Goal: Entertainment & Leisure: Consume media (video, audio)

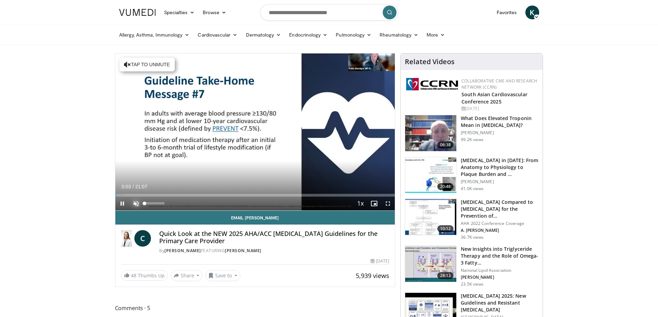
click at [134, 205] on span "Video Player" at bounding box center [136, 204] width 14 height 14
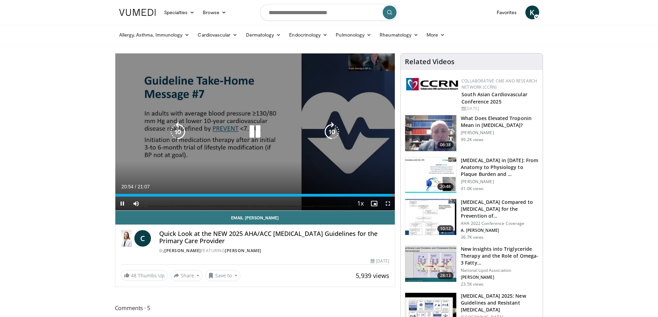
click at [253, 129] on icon "Video Player" at bounding box center [254, 131] width 19 height 19
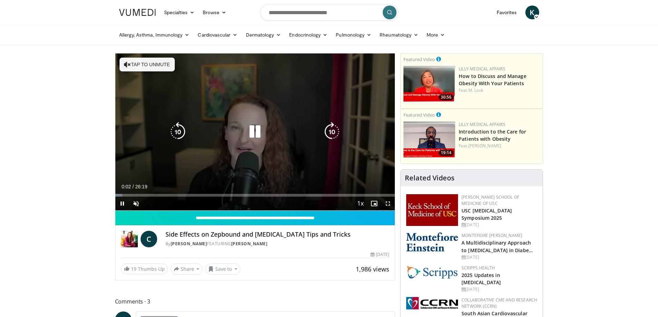
click at [253, 132] on icon "Video Player" at bounding box center [254, 131] width 19 height 19
